Goal: Navigation & Orientation: Find specific page/section

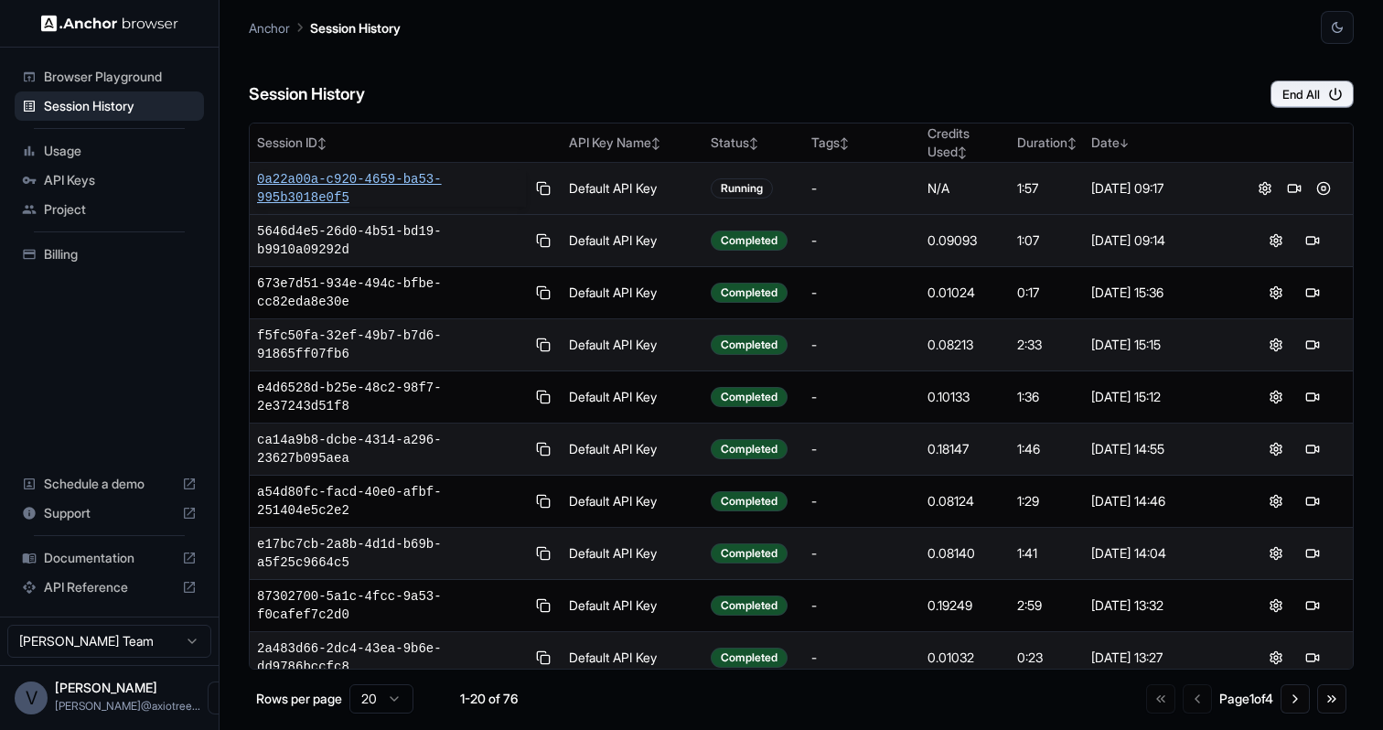
click at [425, 176] on span "0a22a00a-c920-4659-ba53-995b3018e0f5" at bounding box center [391, 188] width 269 height 37
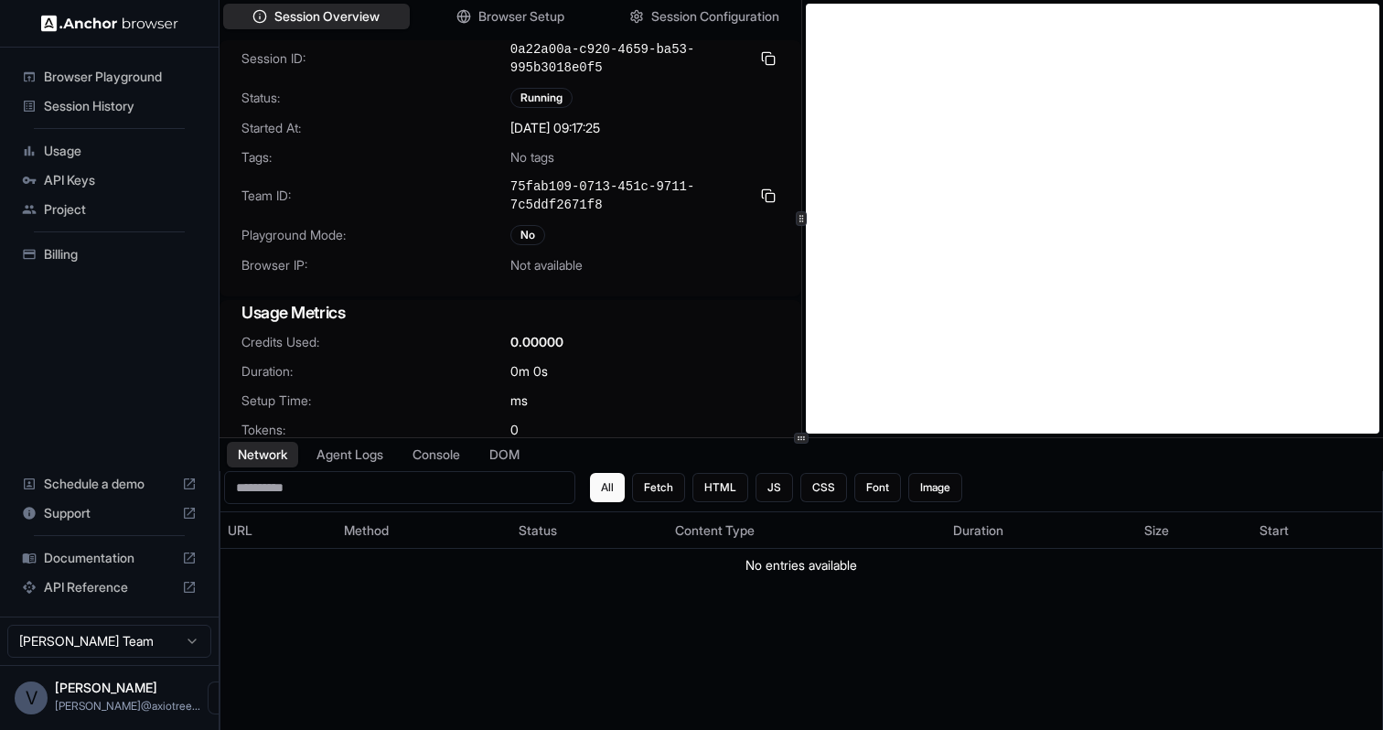
click at [107, 107] on span "Session History" at bounding box center [120, 106] width 153 height 18
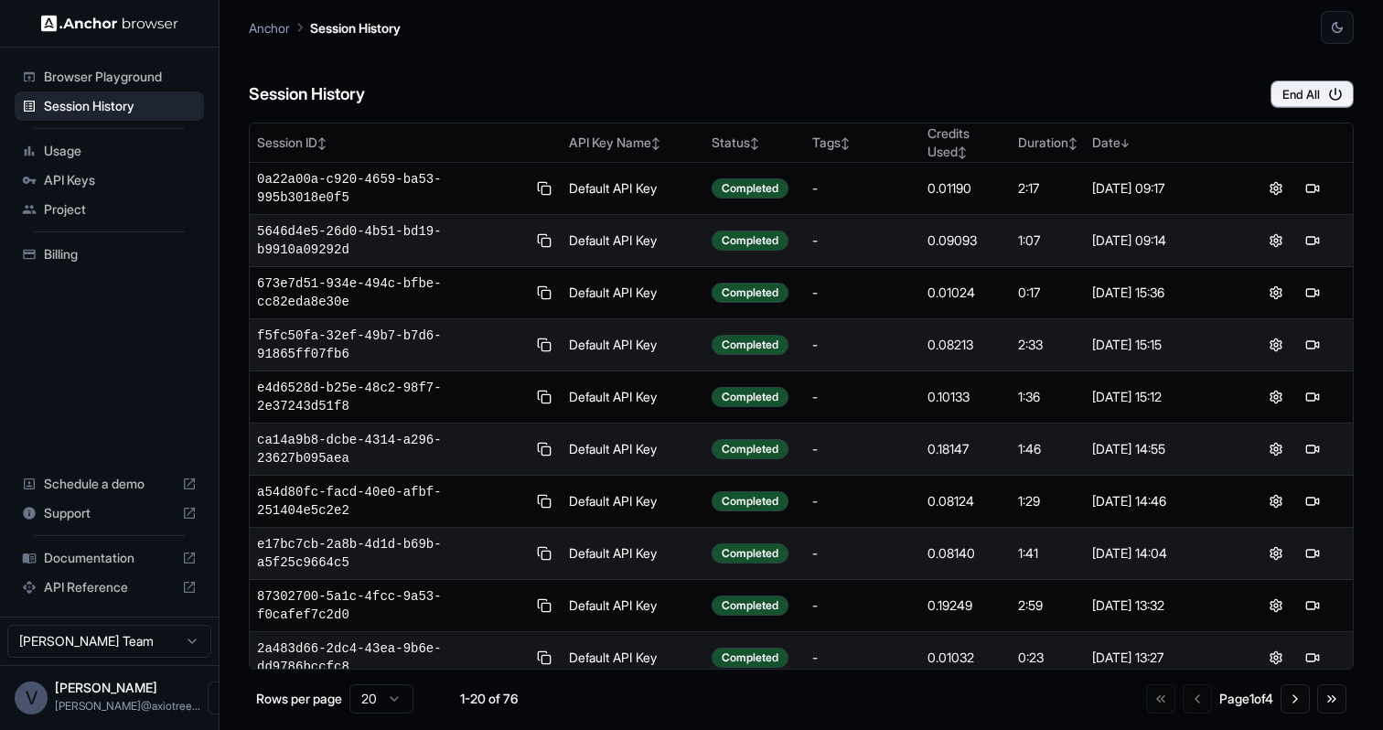
click at [67, 252] on span "Billing" at bounding box center [120, 254] width 153 height 18
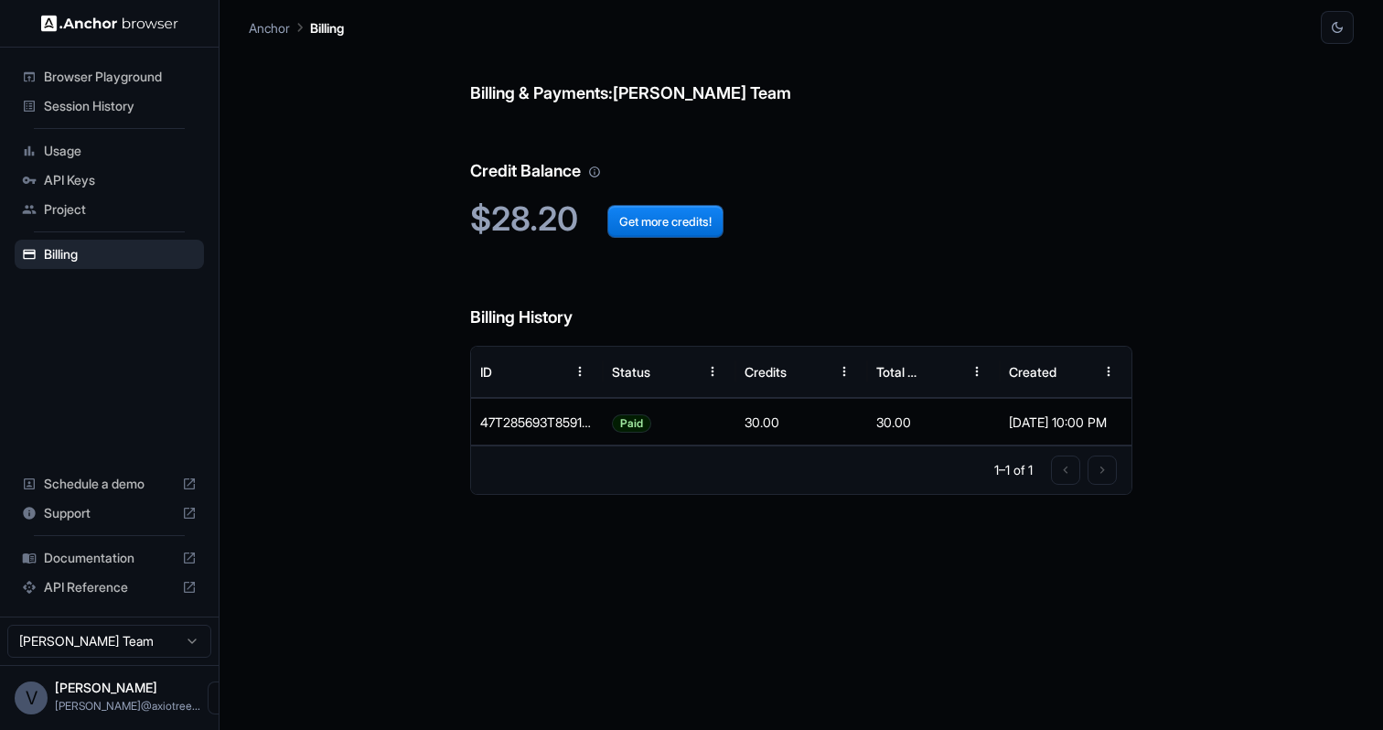
click at [127, 113] on span "Session History" at bounding box center [120, 106] width 153 height 18
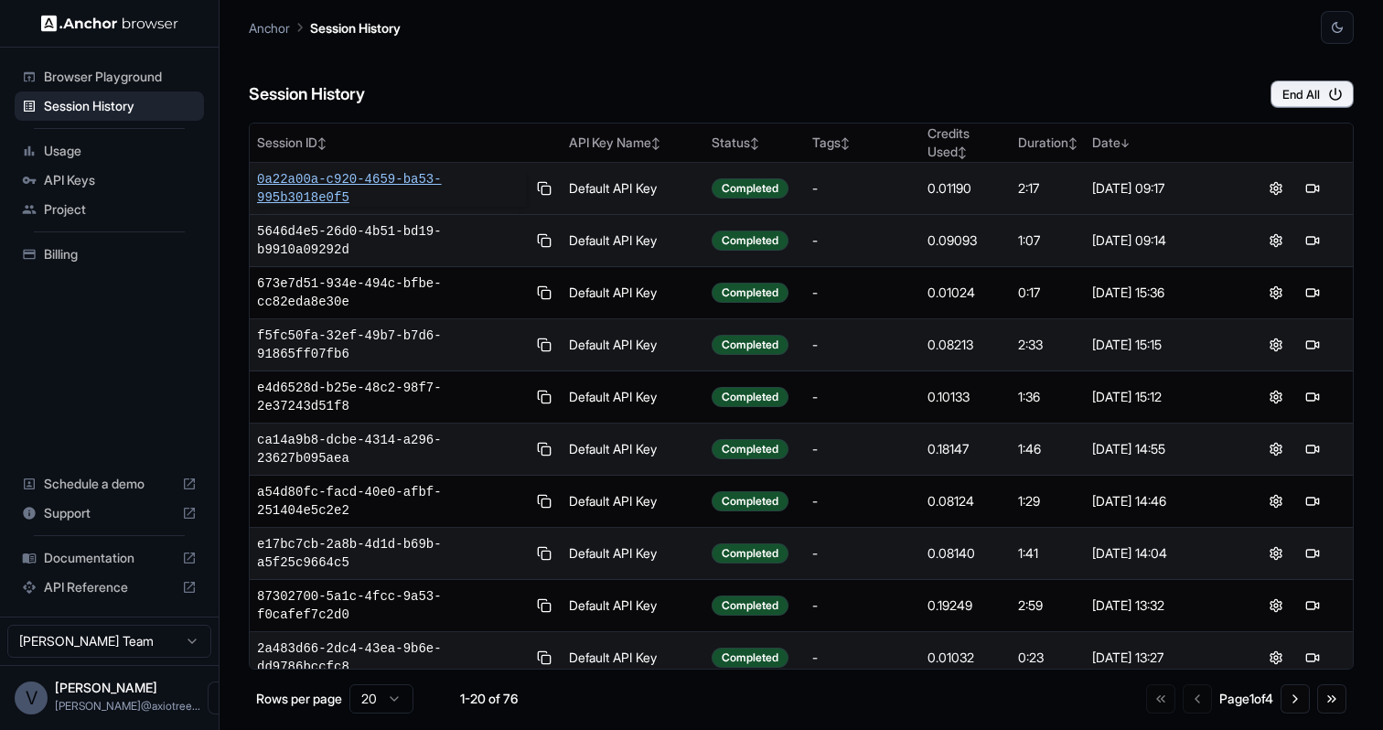
click at [377, 175] on span "0a22a00a-c920-4659-ba53-995b3018e0f5" at bounding box center [391, 188] width 269 height 37
click at [379, 184] on span "0a22a00a-c920-4659-ba53-995b3018e0f5" at bounding box center [391, 188] width 269 height 37
click at [363, 184] on span "0a22a00a-c920-4659-ba53-995b3018e0f5" at bounding box center [391, 188] width 269 height 37
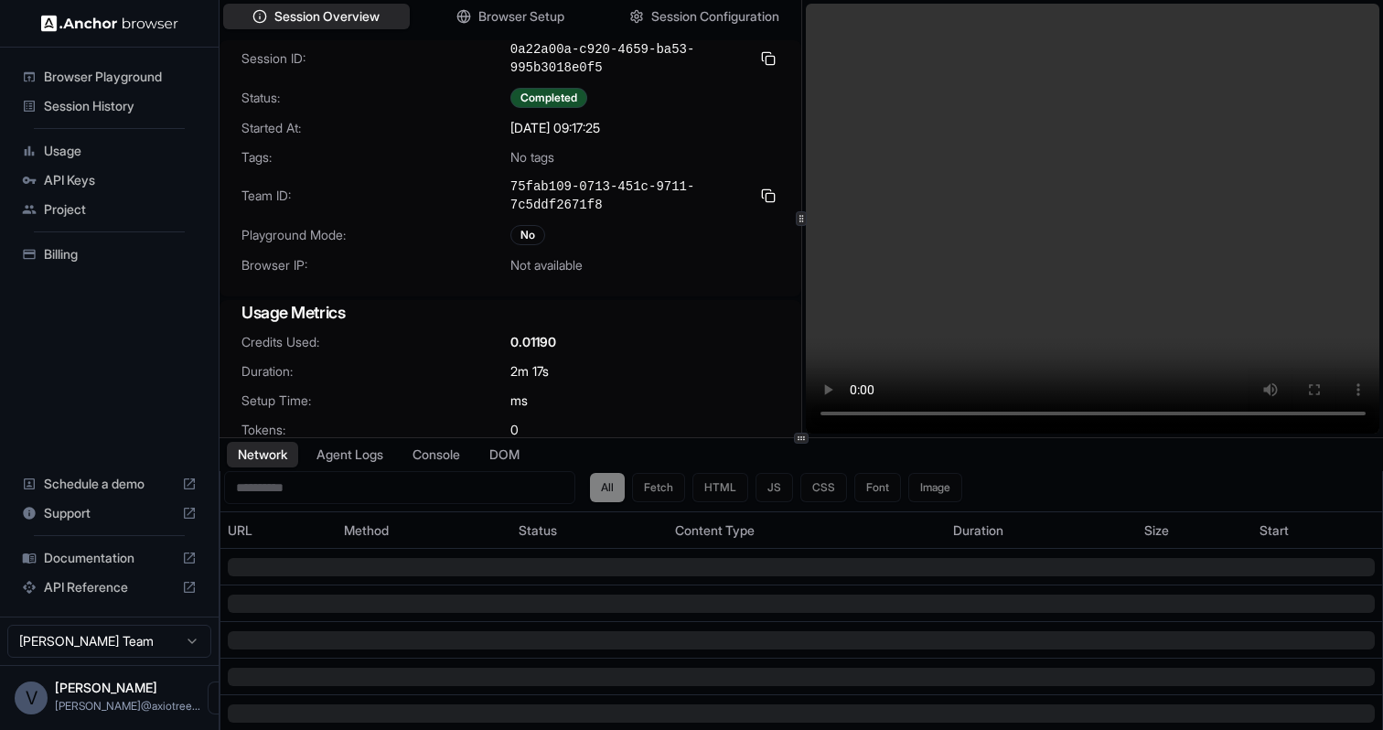
click at [1082, 412] on video at bounding box center [1093, 219] width 574 height 430
click at [1117, 412] on video at bounding box center [1093, 219] width 574 height 430
click at [148, 76] on span "Browser Playground" at bounding box center [120, 77] width 153 height 18
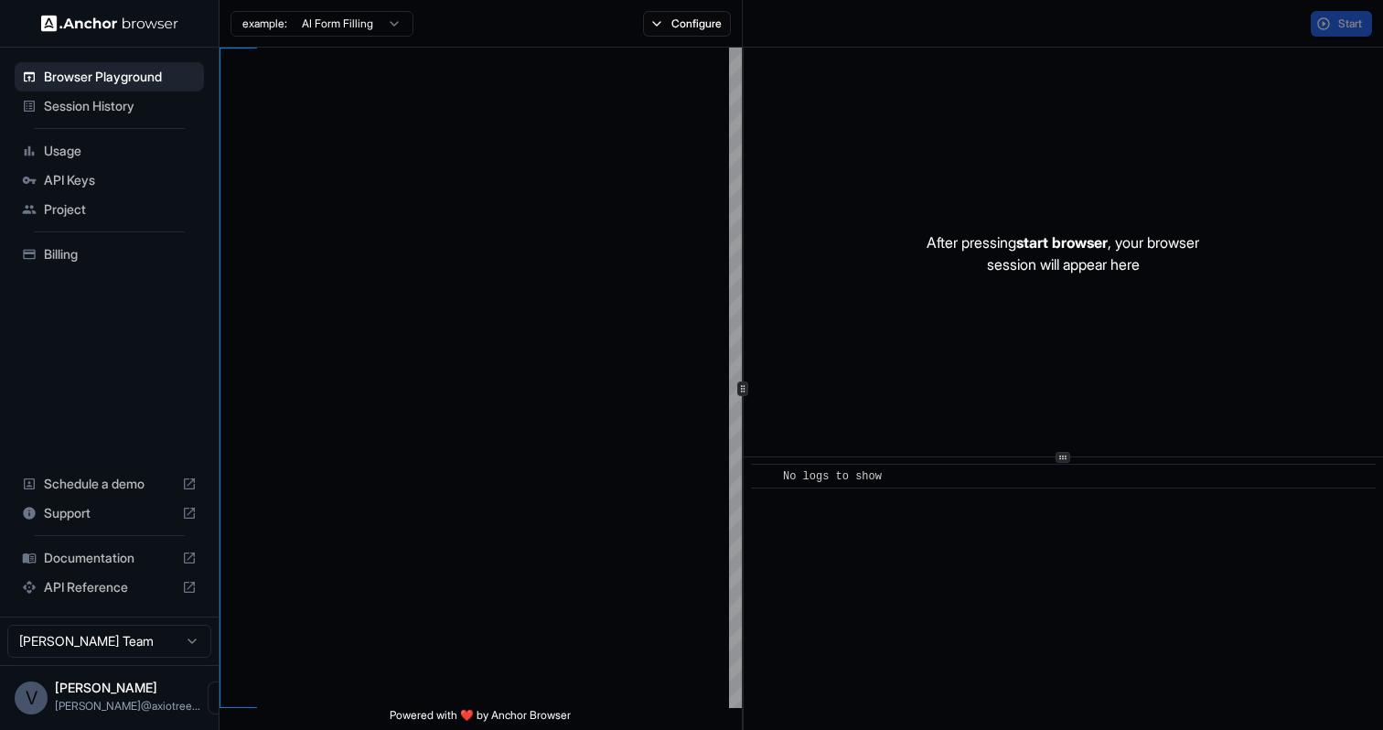
type textarea "**********"
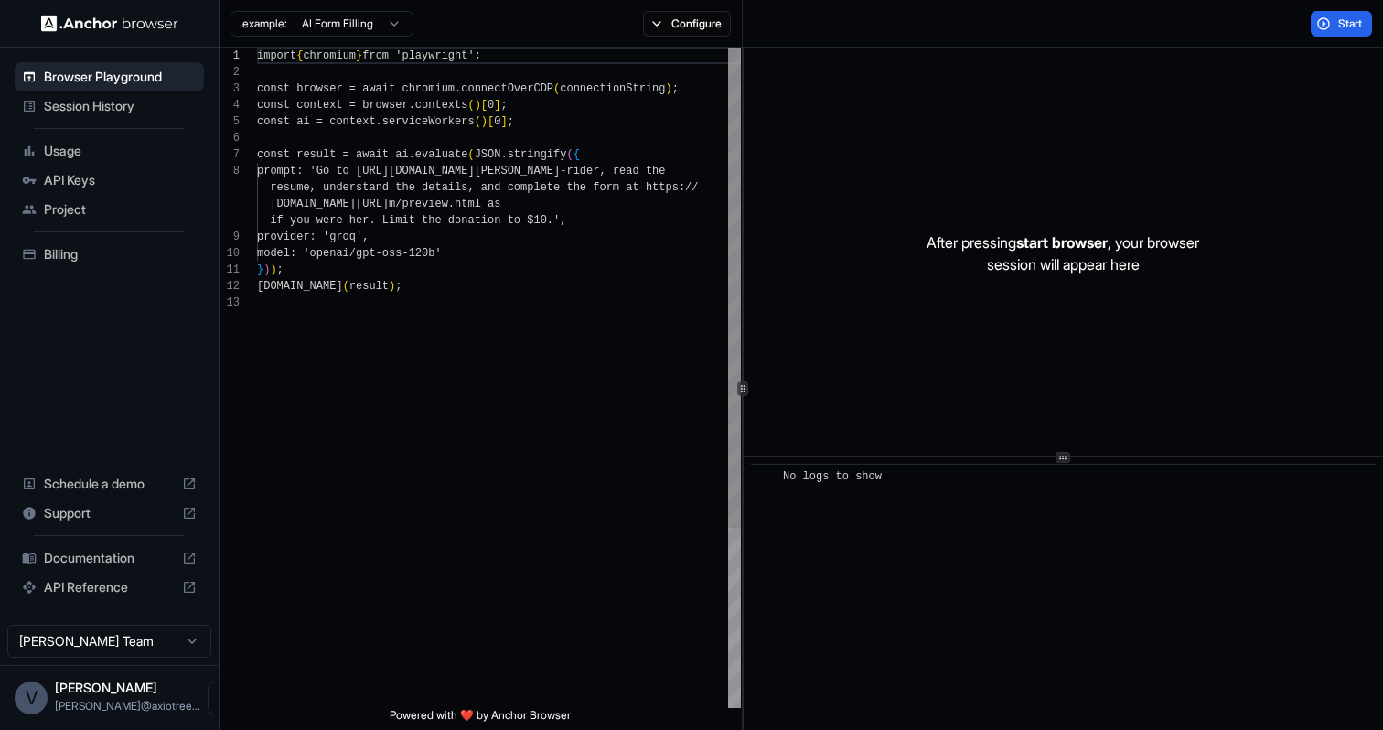
scroll to position [115, 0]
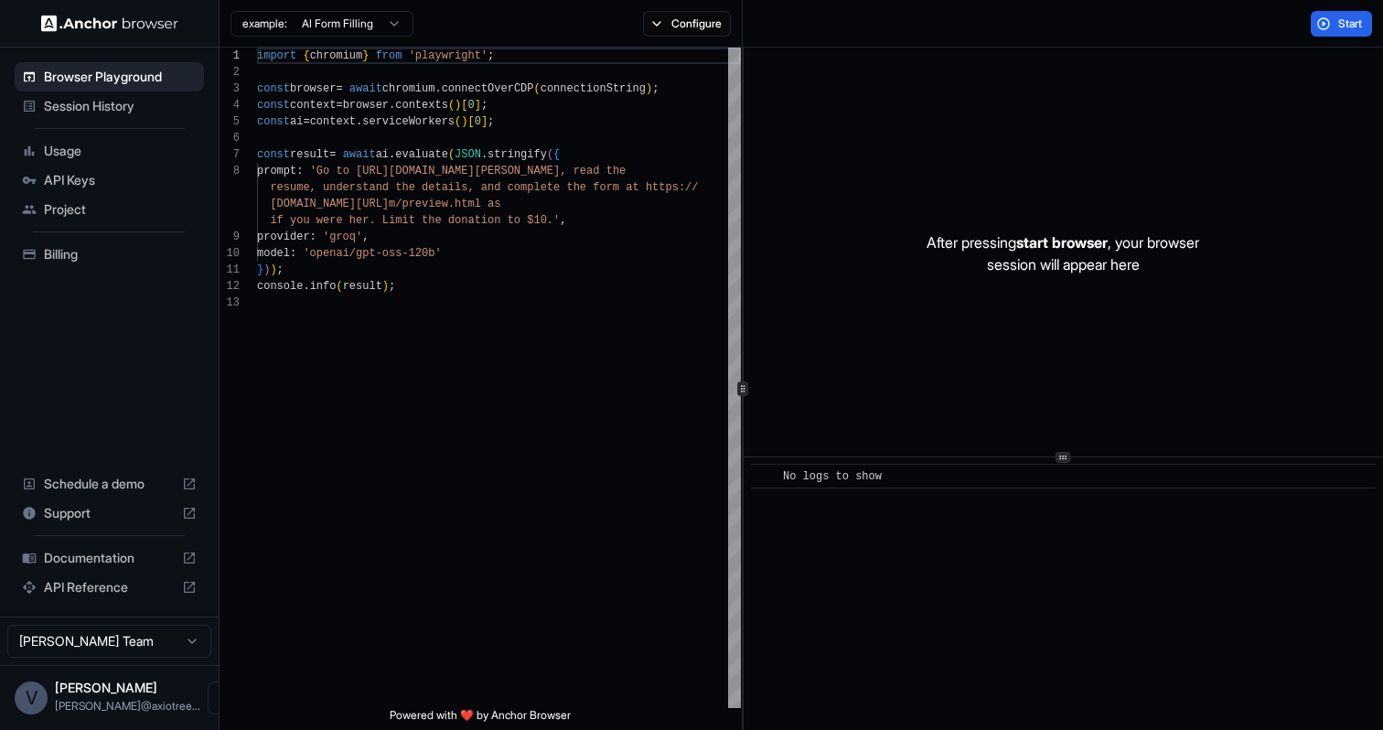
click at [132, 109] on span "Session History" at bounding box center [120, 106] width 153 height 18
